Goal: Task Accomplishment & Management: Use online tool/utility

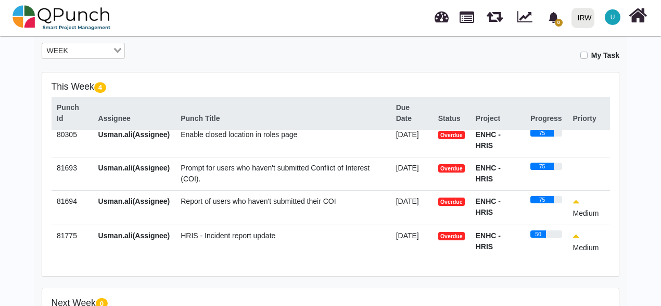
scroll to position [11, 0]
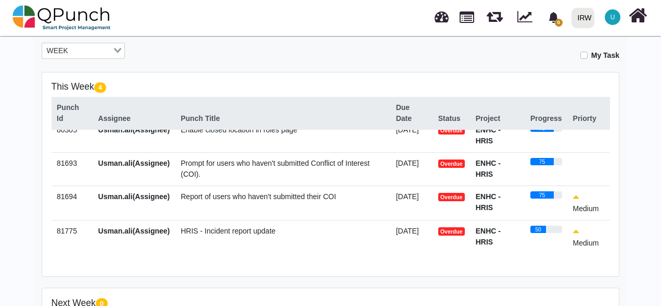
click at [231, 233] on span "HRIS - Incident report update" at bounding box center [228, 231] width 95 height 8
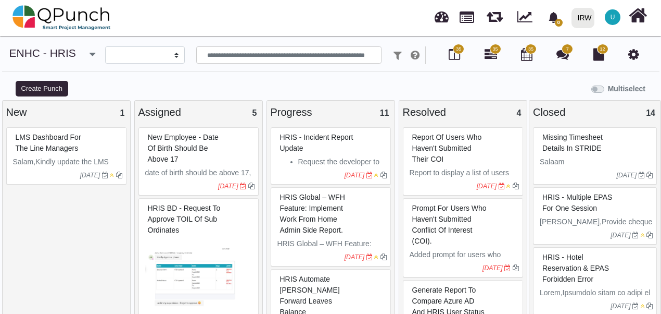
select select
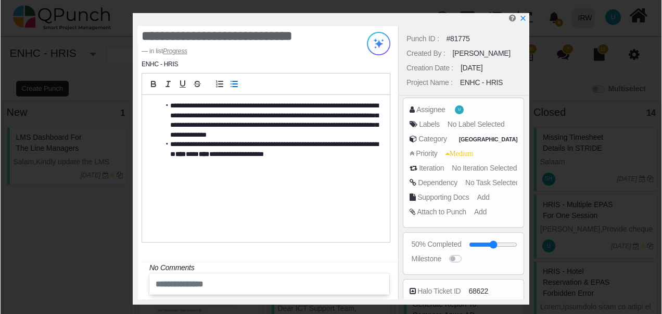
scroll to position [657, 0]
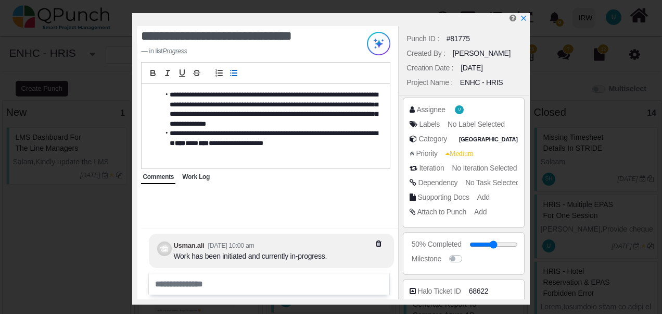
scroll to position [185, 0]
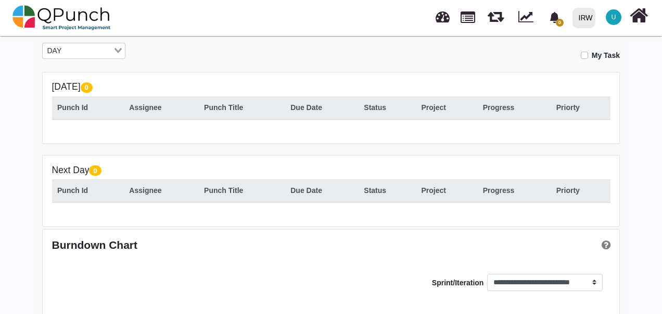
click at [88, 50] on input "Search for option" at bounding box center [88, 50] width 47 height 11
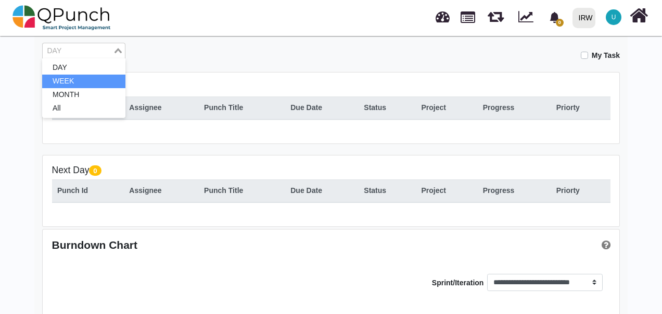
click at [83, 82] on li "WEEK" at bounding box center [83, 81] width 83 height 14
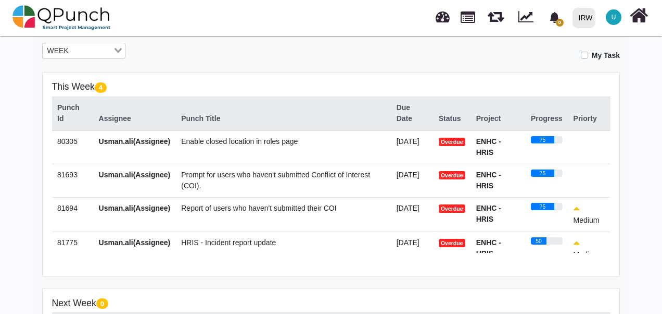
scroll to position [11, 0]
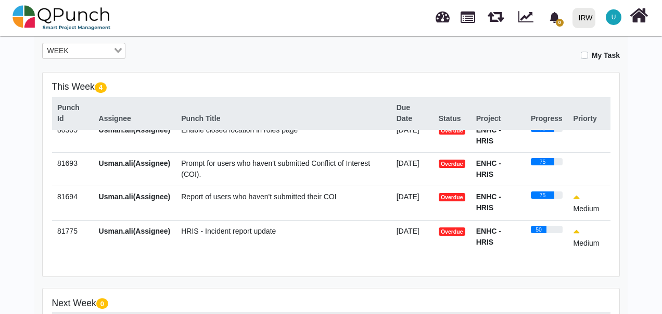
click at [640, 197] on div "Hey [PERSON_NAME].[PERSON_NAME]! Welcome back, let's do the best [DATE]! 11 Act…" at bounding box center [331, 155] width 662 height 614
click at [559, 18] on icon "bell fill" at bounding box center [554, 17] width 11 height 11
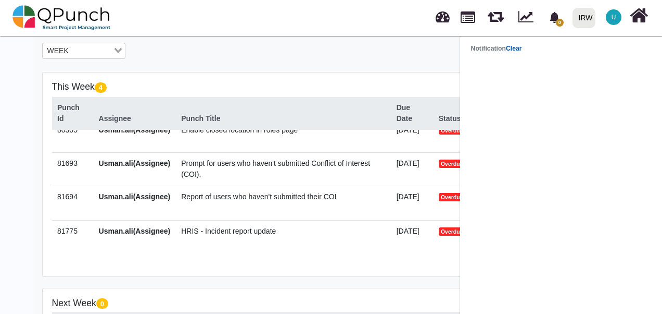
click at [518, 51] on link "Clear" at bounding box center [514, 48] width 16 height 7
click at [436, 22] on link at bounding box center [443, 15] width 14 height 17
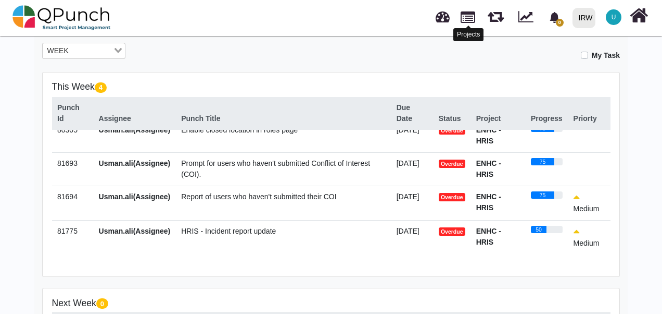
click at [467, 21] on link at bounding box center [468, 16] width 15 height 18
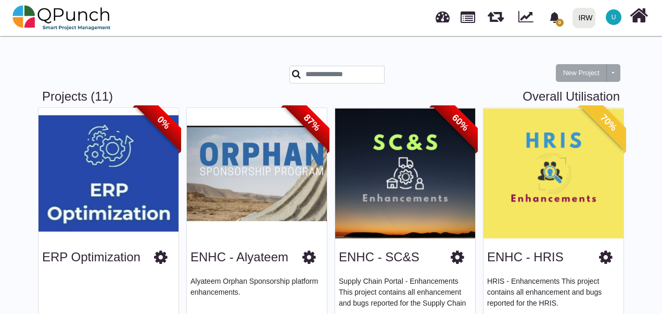
click at [257, 71] on div at bounding box center [157, 77] width 247 height 23
click at [443, 19] on link at bounding box center [443, 15] width 14 height 17
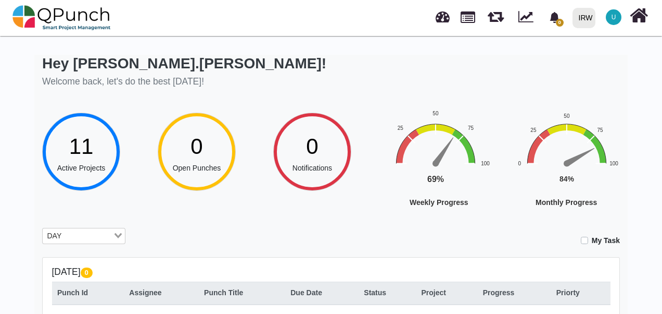
click at [87, 234] on input "Search for option" at bounding box center [88, 235] width 47 height 11
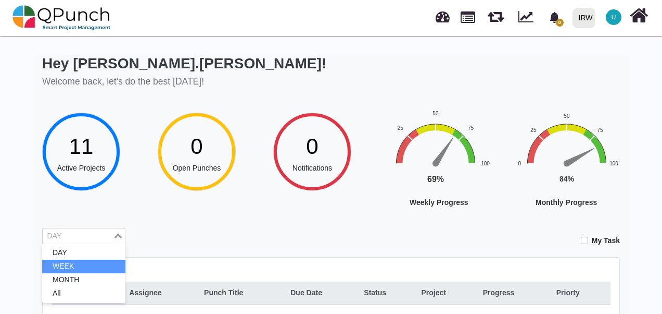
click at [66, 266] on li "WEEK" at bounding box center [83, 266] width 83 height 14
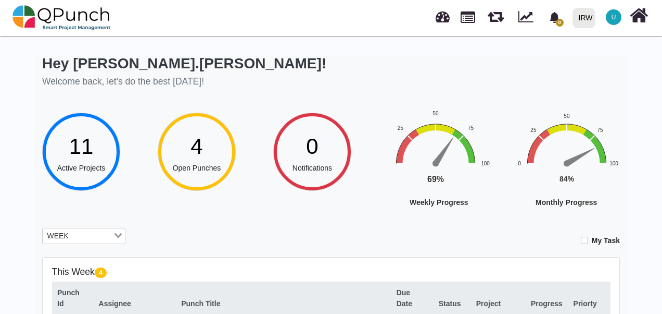
click at [639, 180] on rect "Interactive chart" at bounding box center [585, 173] width 161 height 129
